Goal: Transaction & Acquisition: Complete application form

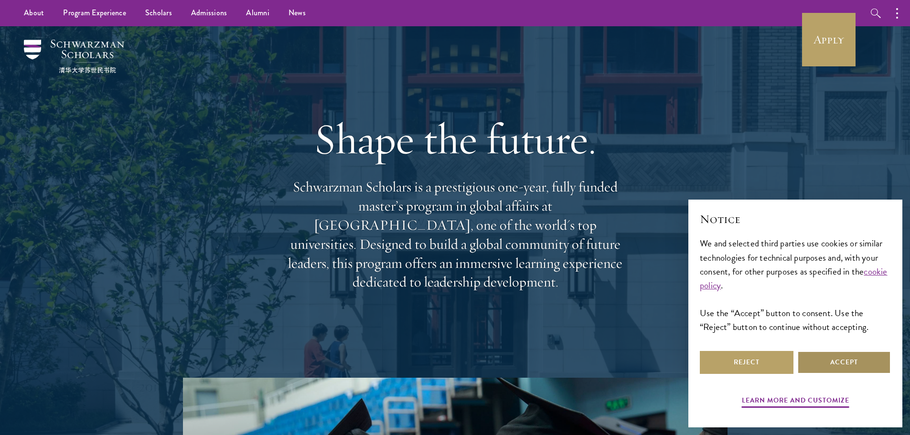
click at [832, 361] on button "Accept" at bounding box center [845, 362] width 94 height 23
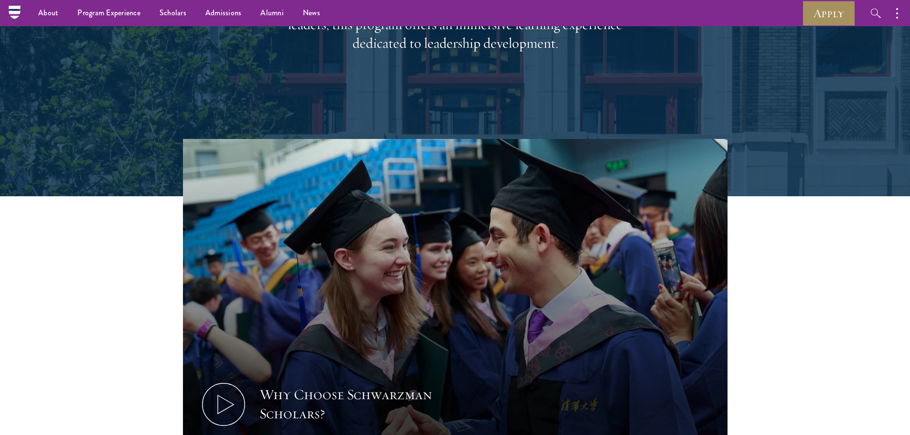
scroll to position [48, 0]
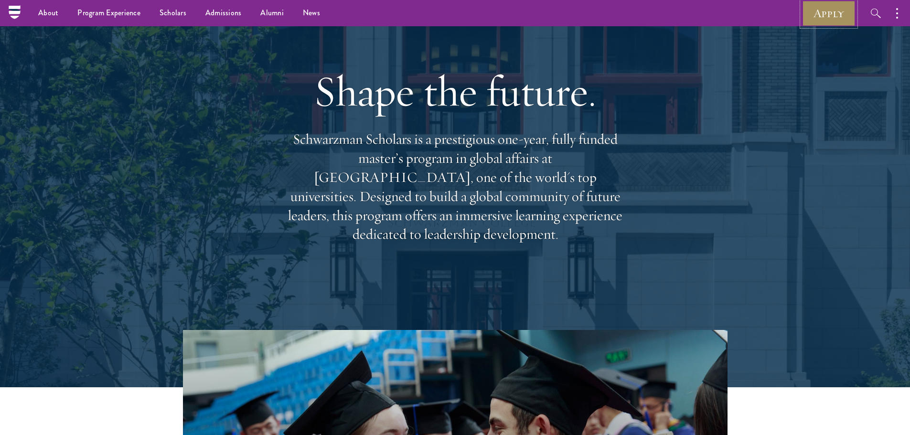
click at [842, 17] on link "Apply" at bounding box center [829, 13] width 54 height 26
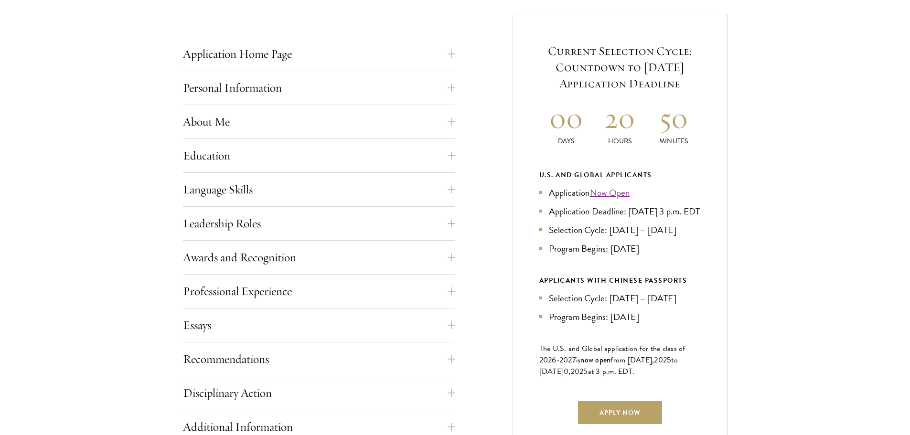
scroll to position [430, 0]
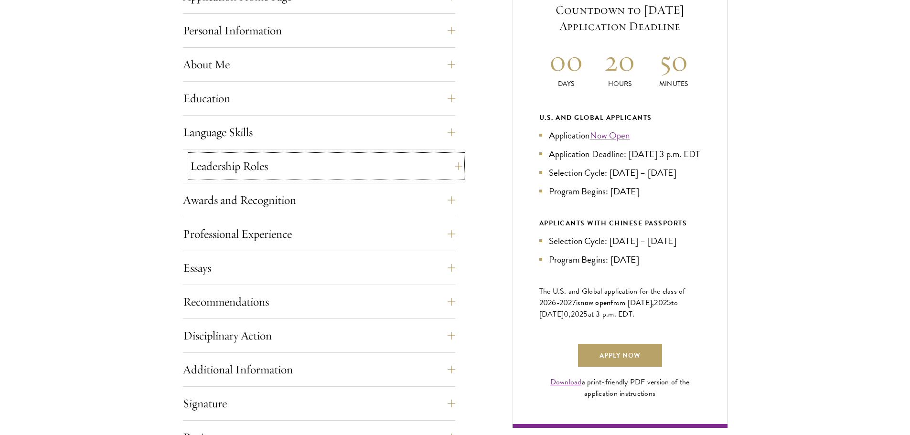
click at [296, 173] on button "Leadership Roles" at bounding box center [326, 166] width 272 height 23
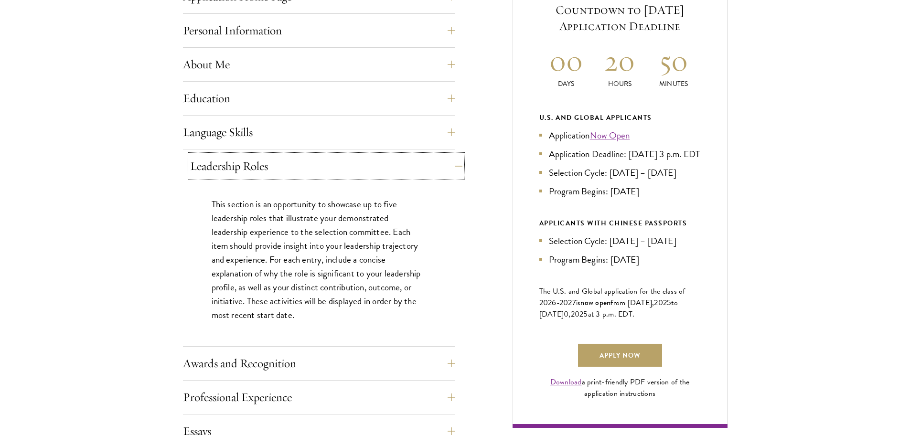
click at [298, 167] on button "Leadership Roles" at bounding box center [326, 166] width 272 height 23
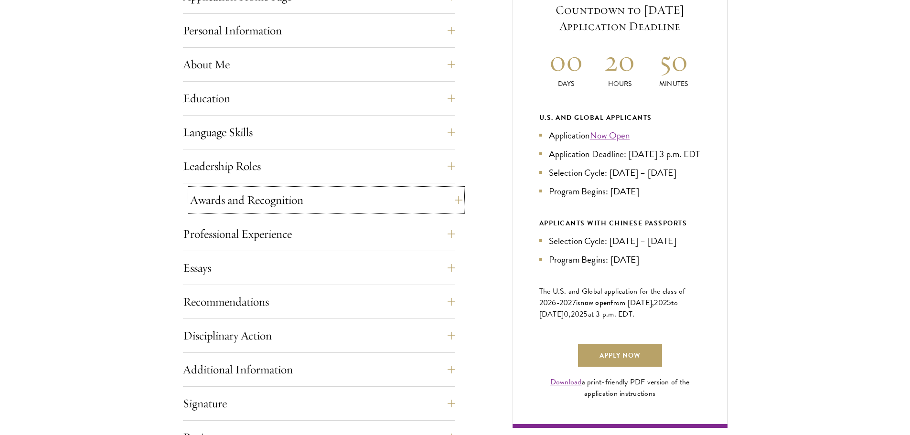
click at [300, 197] on button "Awards and Recognition" at bounding box center [326, 200] width 272 height 23
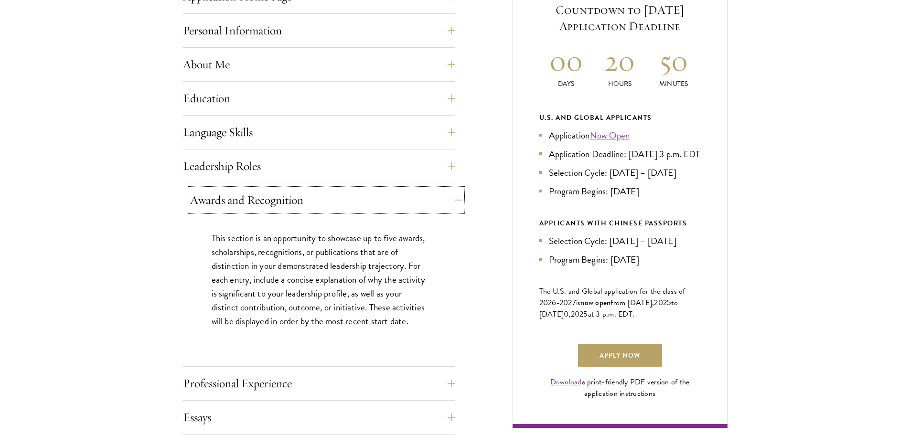
click at [300, 197] on button "Awards and Recognition" at bounding box center [326, 200] width 272 height 23
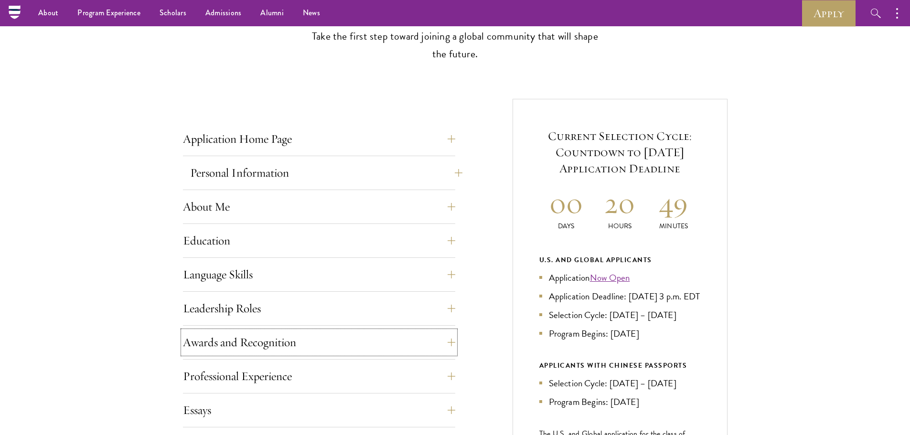
scroll to position [287, 0]
click at [259, 239] on button "Education" at bounding box center [326, 241] width 272 height 23
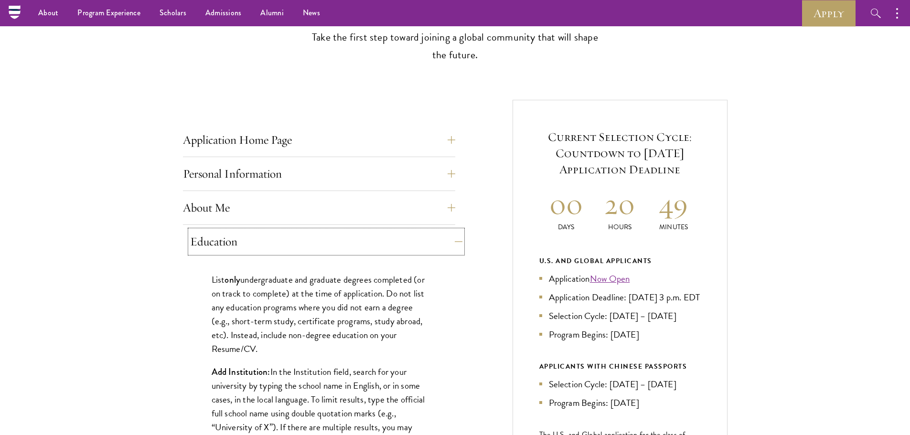
click at [259, 239] on button "Education" at bounding box center [326, 241] width 272 height 23
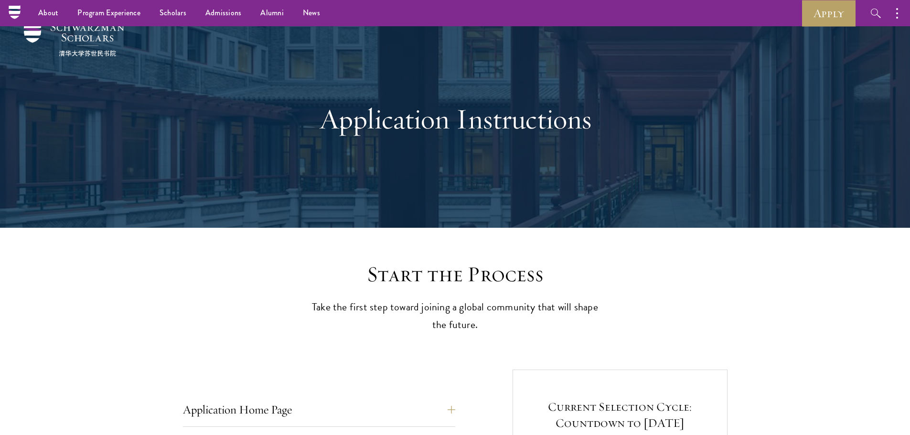
scroll to position [0, 0]
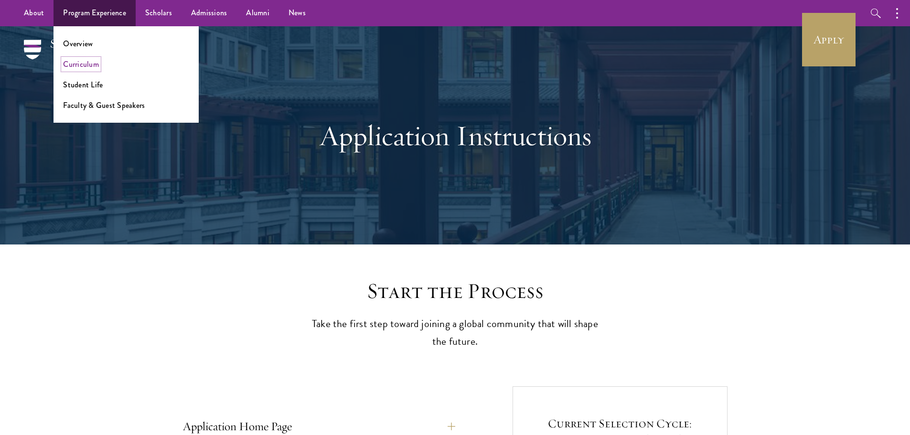
click at [88, 67] on link "Curriculum" at bounding box center [81, 64] width 36 height 11
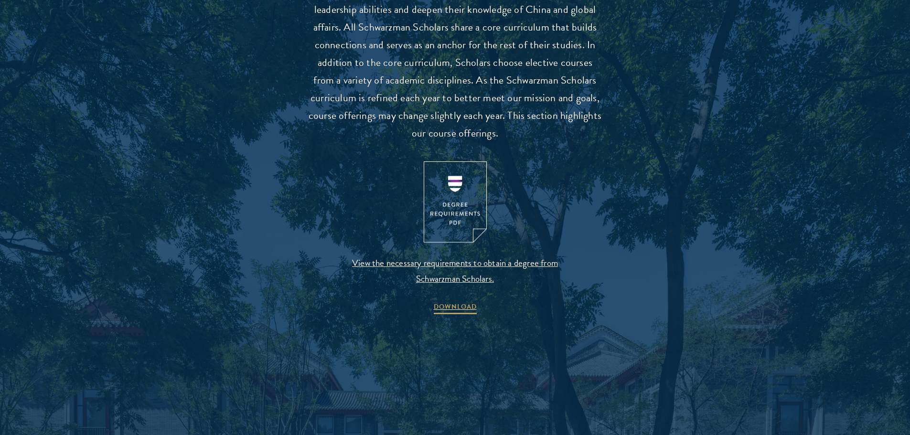
scroll to position [908, 0]
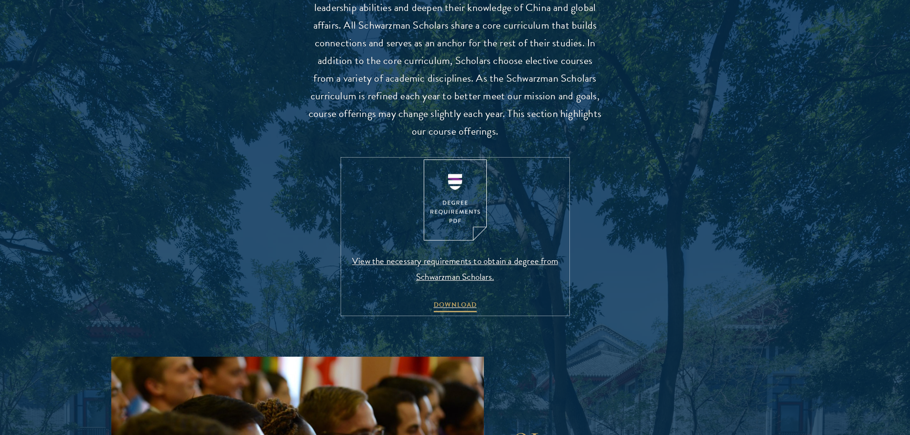
click at [463, 194] on img at bounding box center [455, 201] width 63 height 82
